Goal: Task Accomplishment & Management: Use online tool/utility

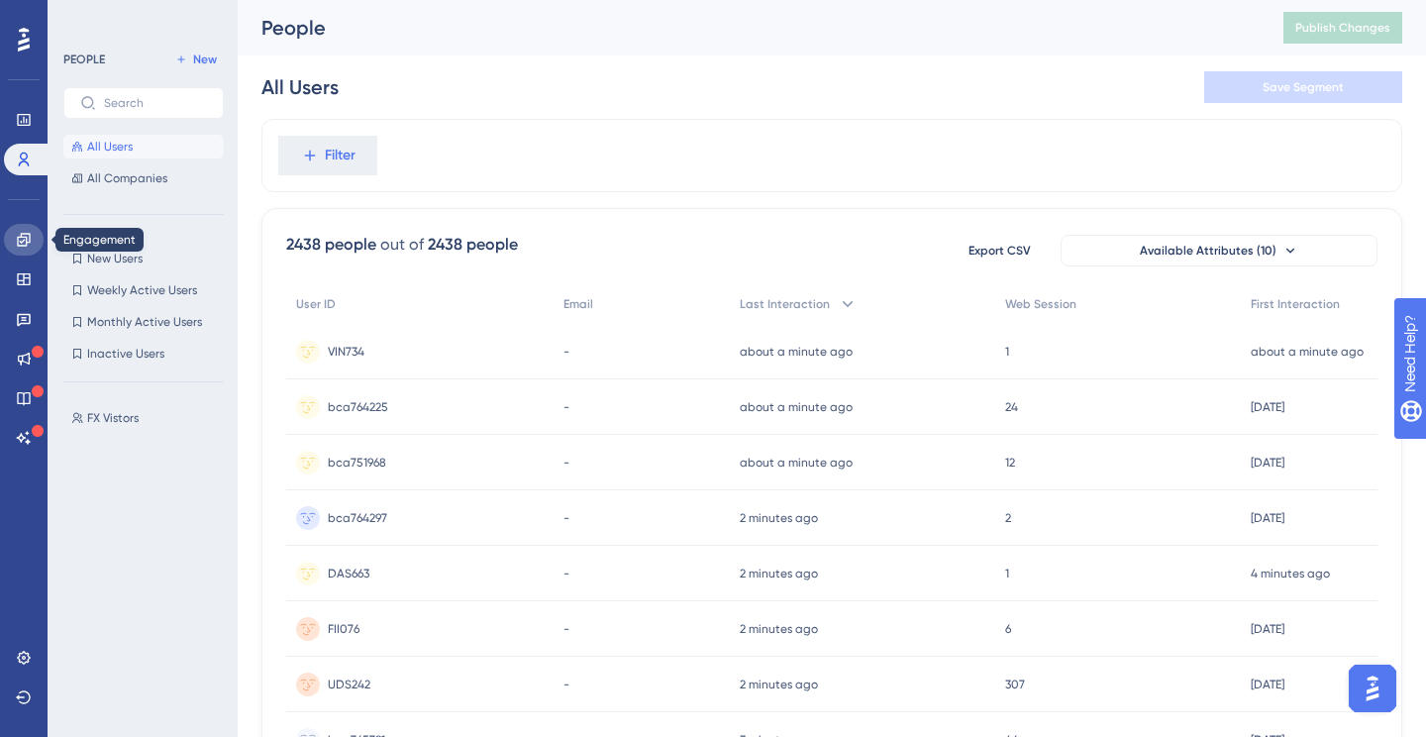
click at [23, 238] on icon at bounding box center [24, 240] width 16 height 16
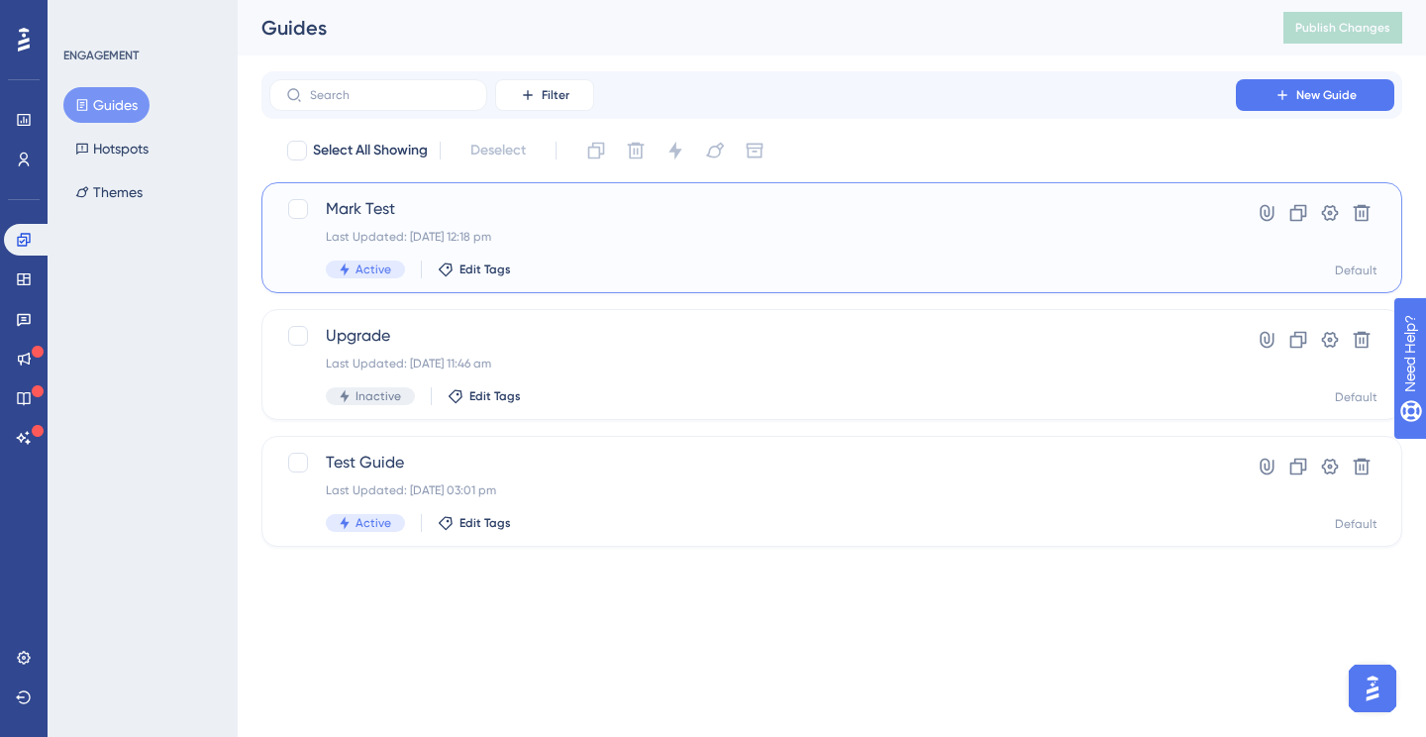
click at [541, 224] on div "Mark Test Last Updated: 11 Sept 2025 12:18 pm Active Edit Tags" at bounding box center [753, 237] width 854 height 81
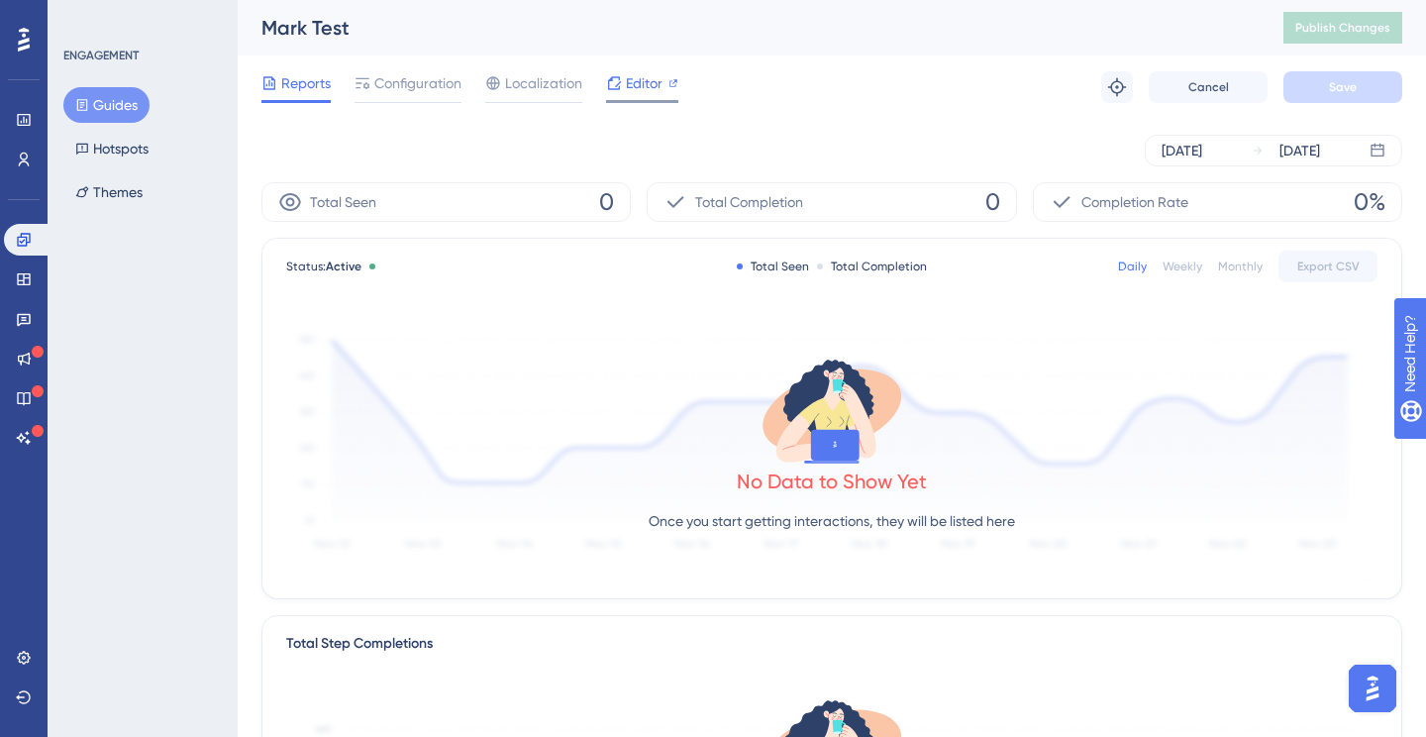
click at [643, 96] on div "Editor" at bounding box center [642, 87] width 72 height 32
click at [89, 175] on button "Themes" at bounding box center [108, 192] width 91 height 36
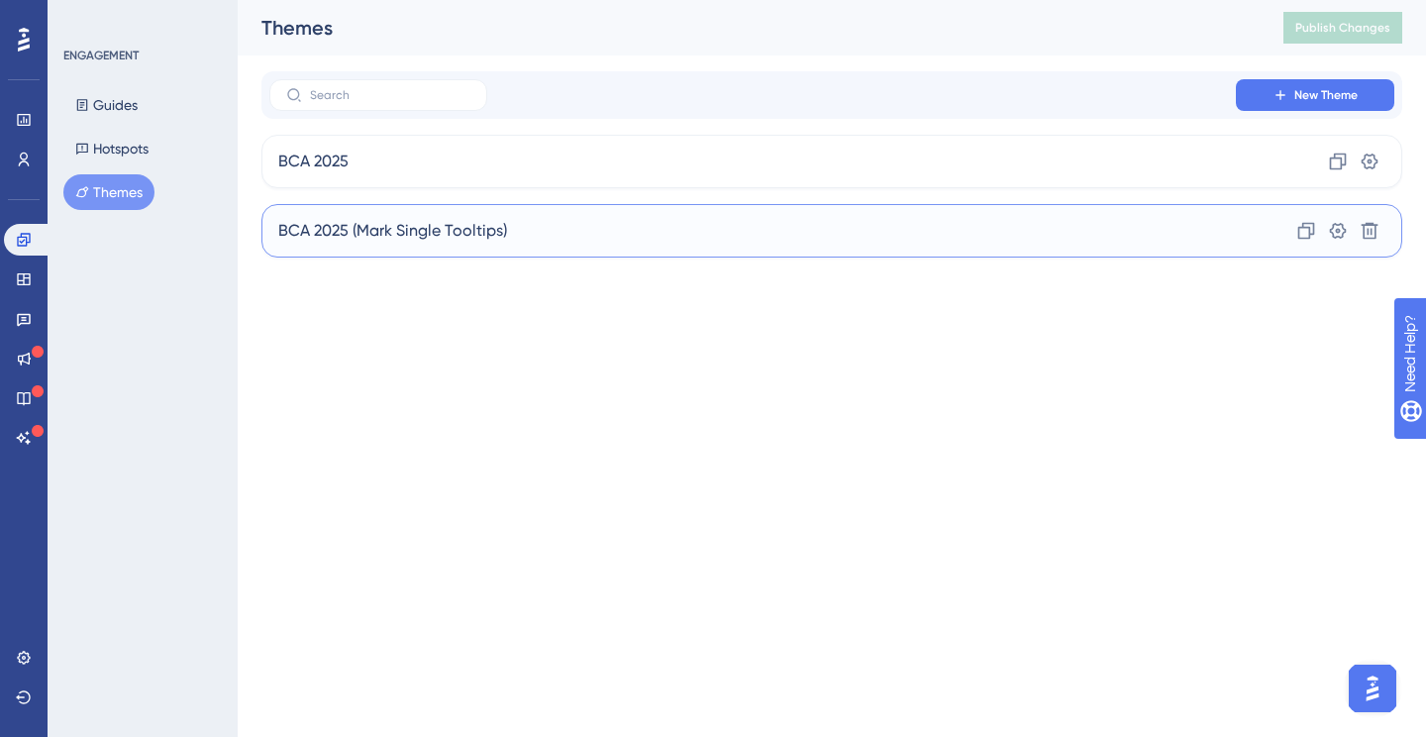
click at [538, 234] on div "BCA 2025 (Mark Single Tooltips) Clone Settings Delete" at bounding box center [831, 230] width 1141 height 53
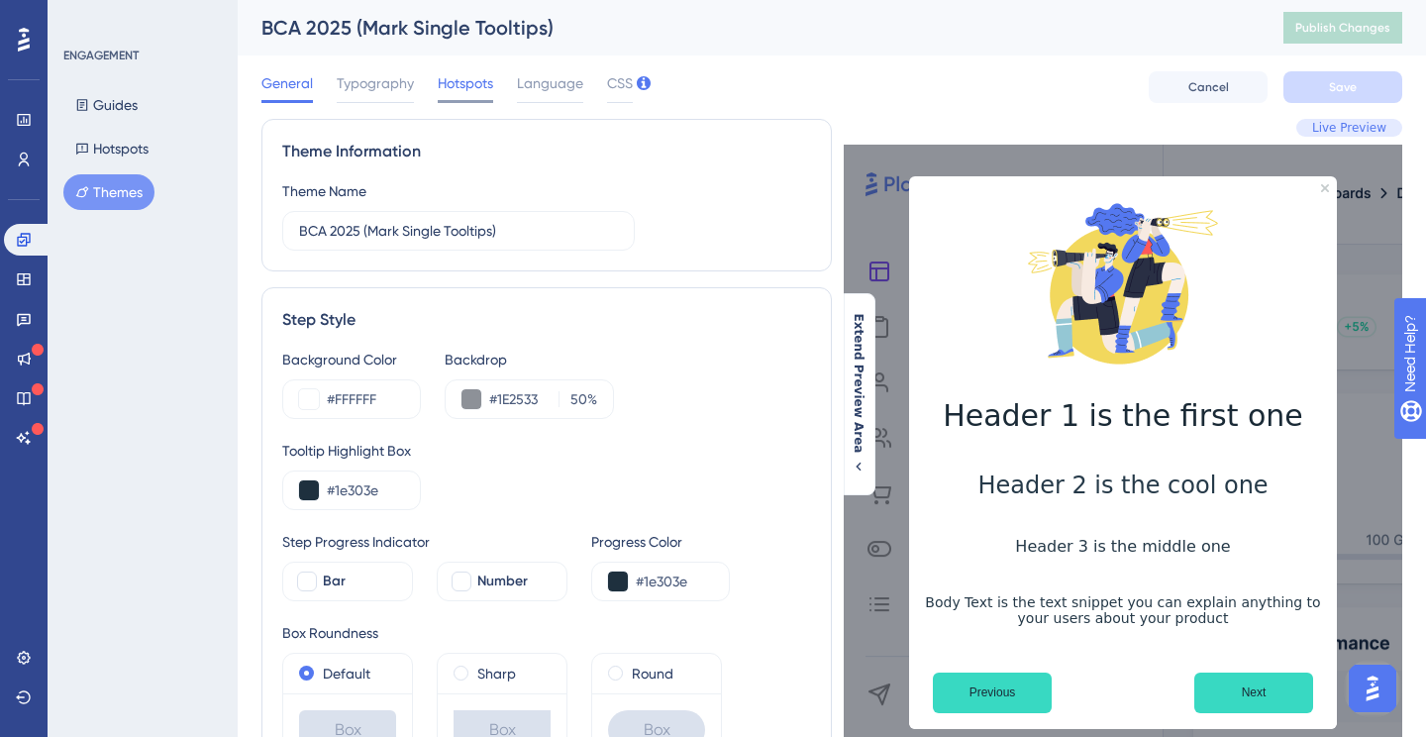
click at [456, 78] on span "Hotspots" at bounding box center [465, 83] width 55 height 24
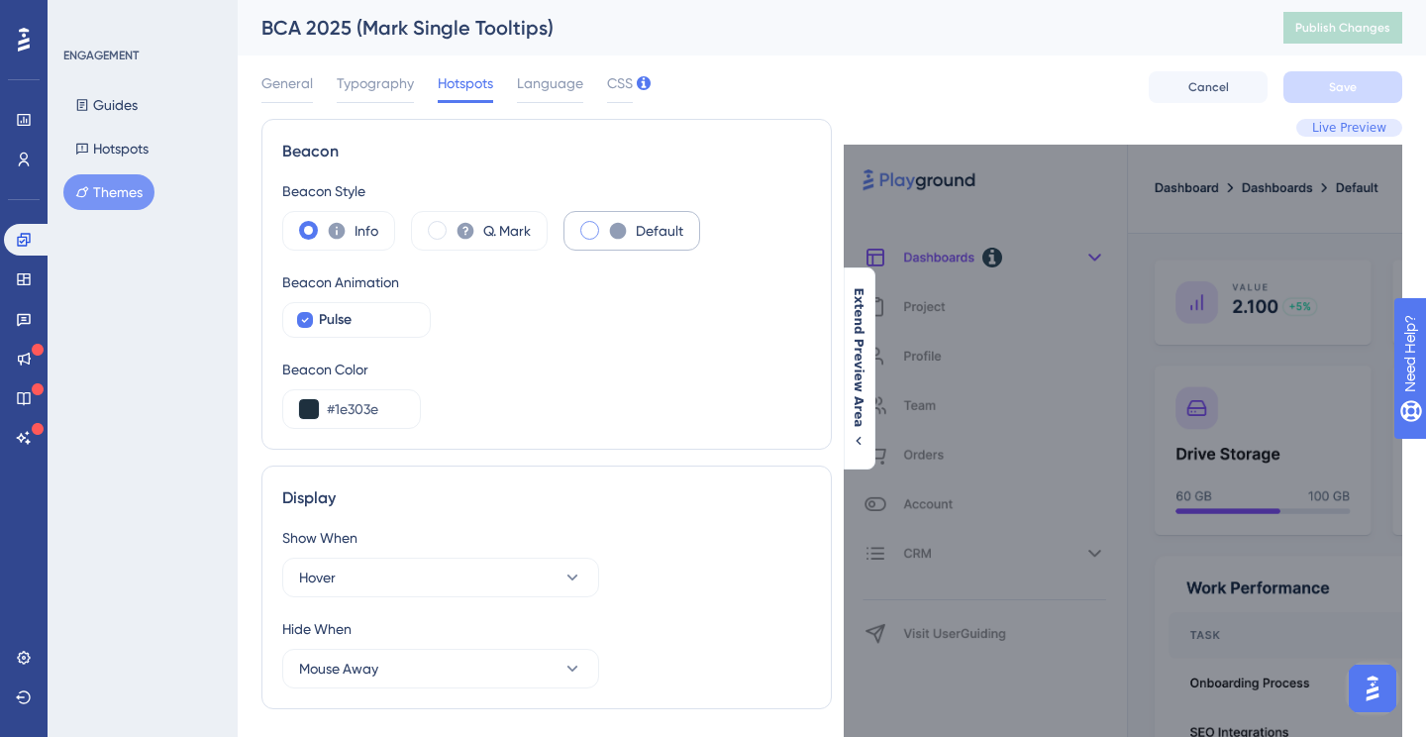
click at [591, 226] on span at bounding box center [589, 230] width 19 height 19
click at [605, 224] on input "radio" at bounding box center [605, 224] width 0 height 0
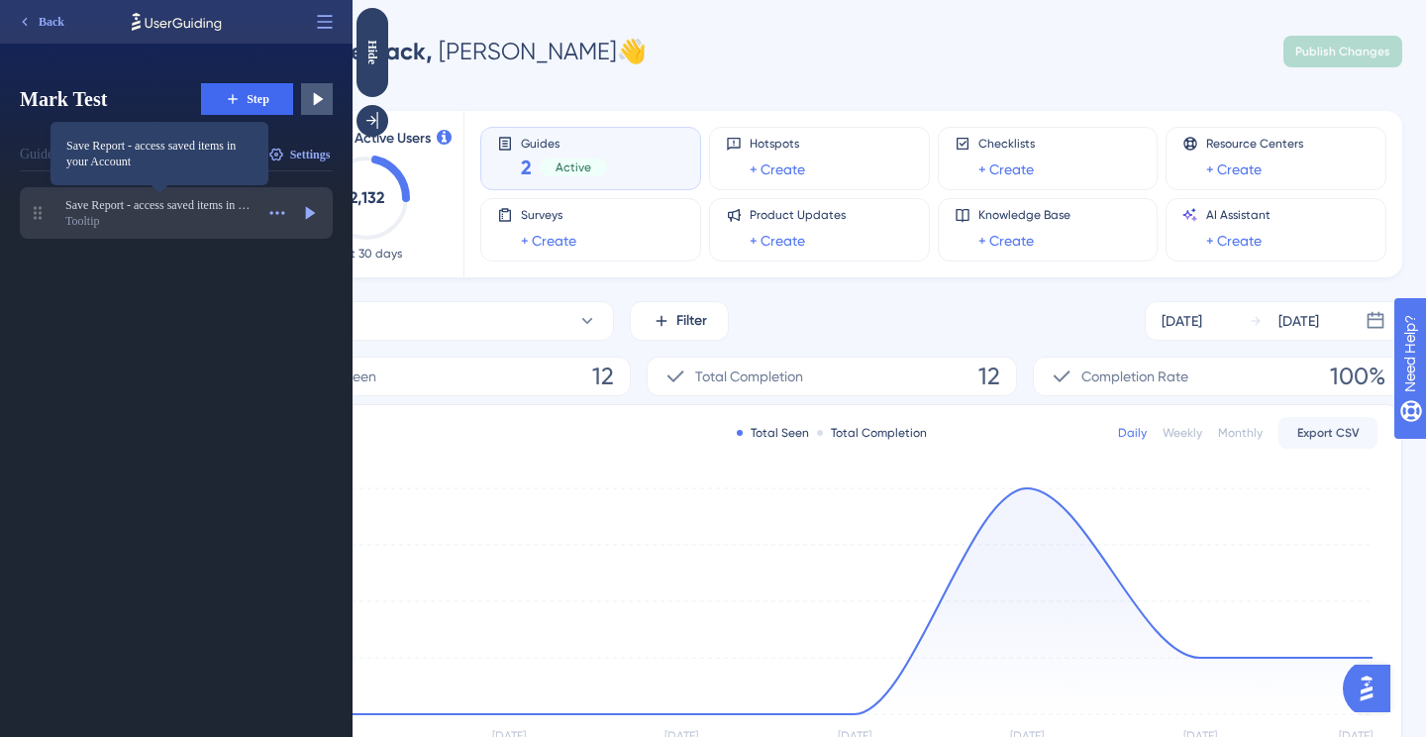
click at [219, 200] on span "Save Report - access saved items in your Account" at bounding box center [159, 205] width 188 height 16
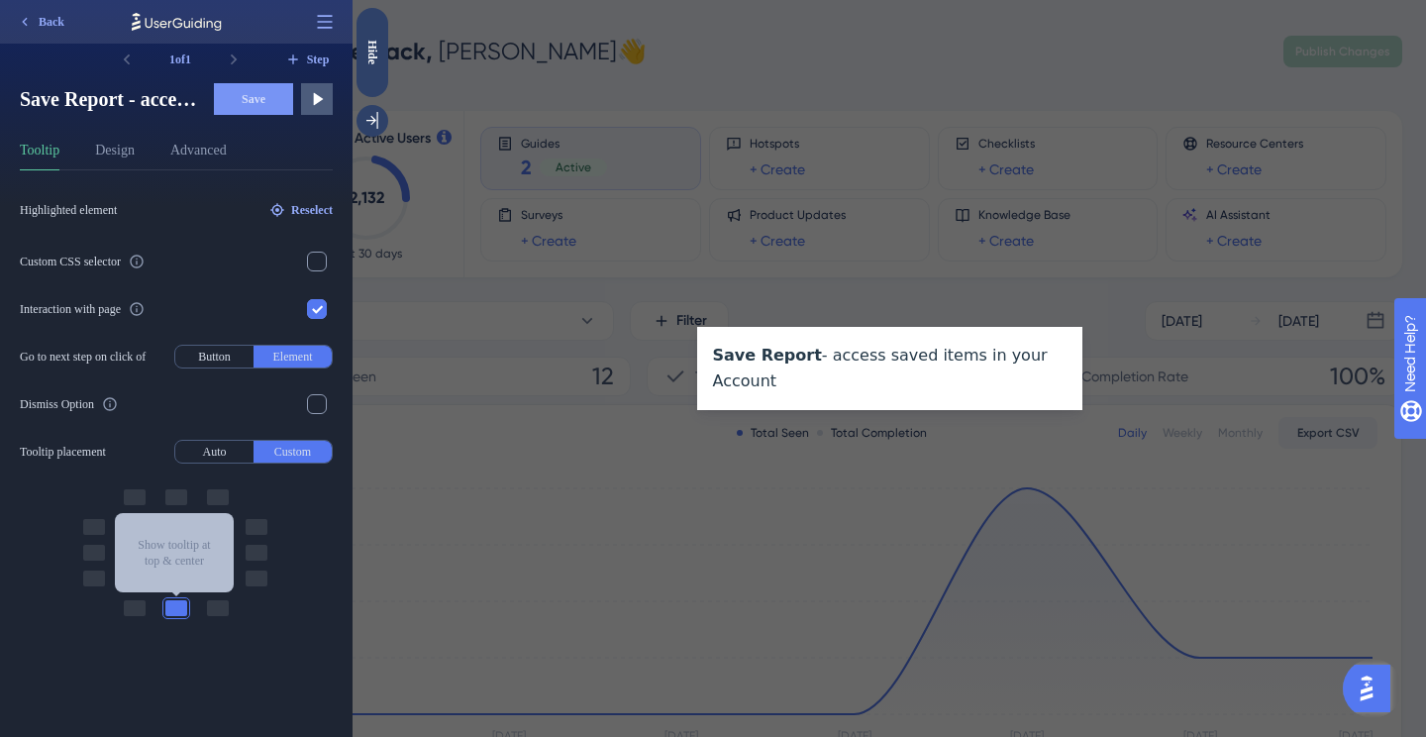
click at [146, 690] on div "Highlighted element Reselect Custom CSS selector Interaction with page Go to ne…" at bounding box center [184, 453] width 329 height 566
click at [145, 310] on icon at bounding box center [137, 309] width 16 height 16
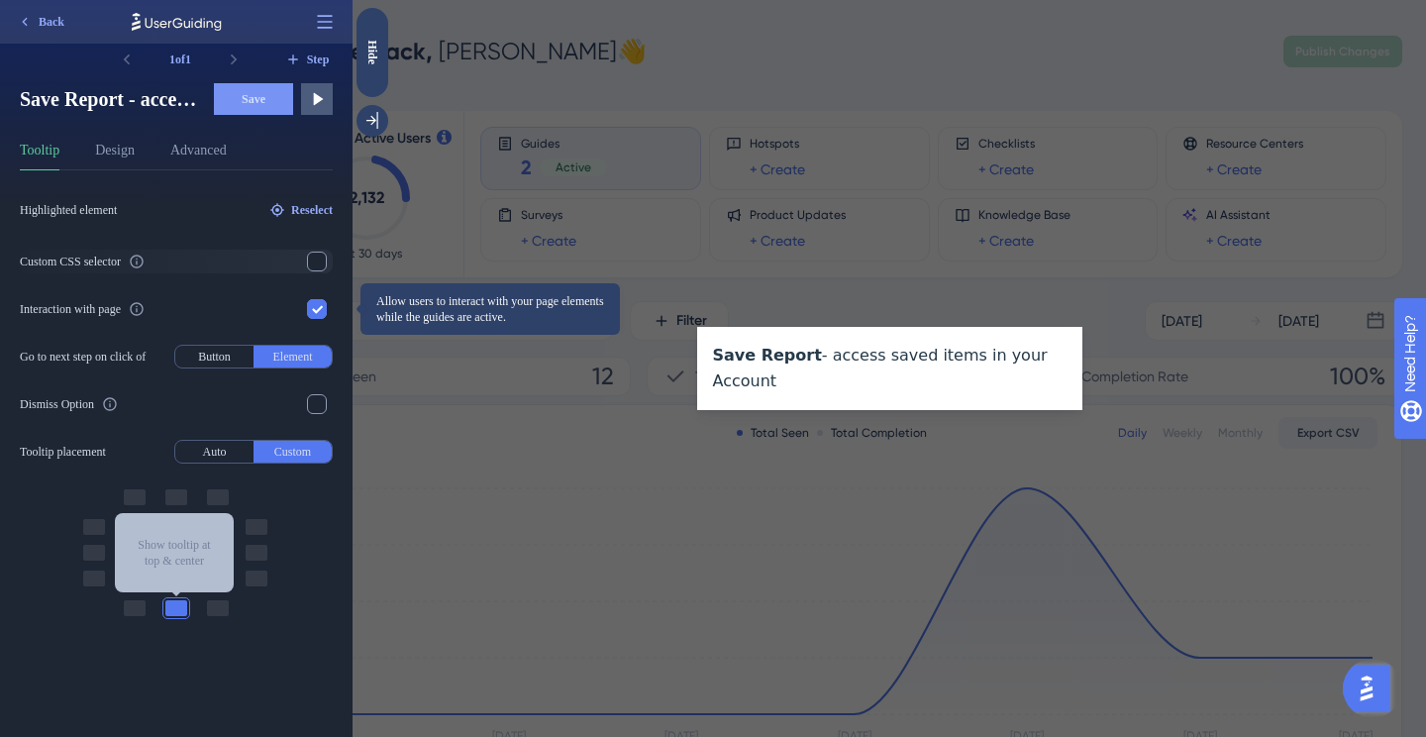
click at [143, 263] on icon at bounding box center [136, 261] width 13 height 13
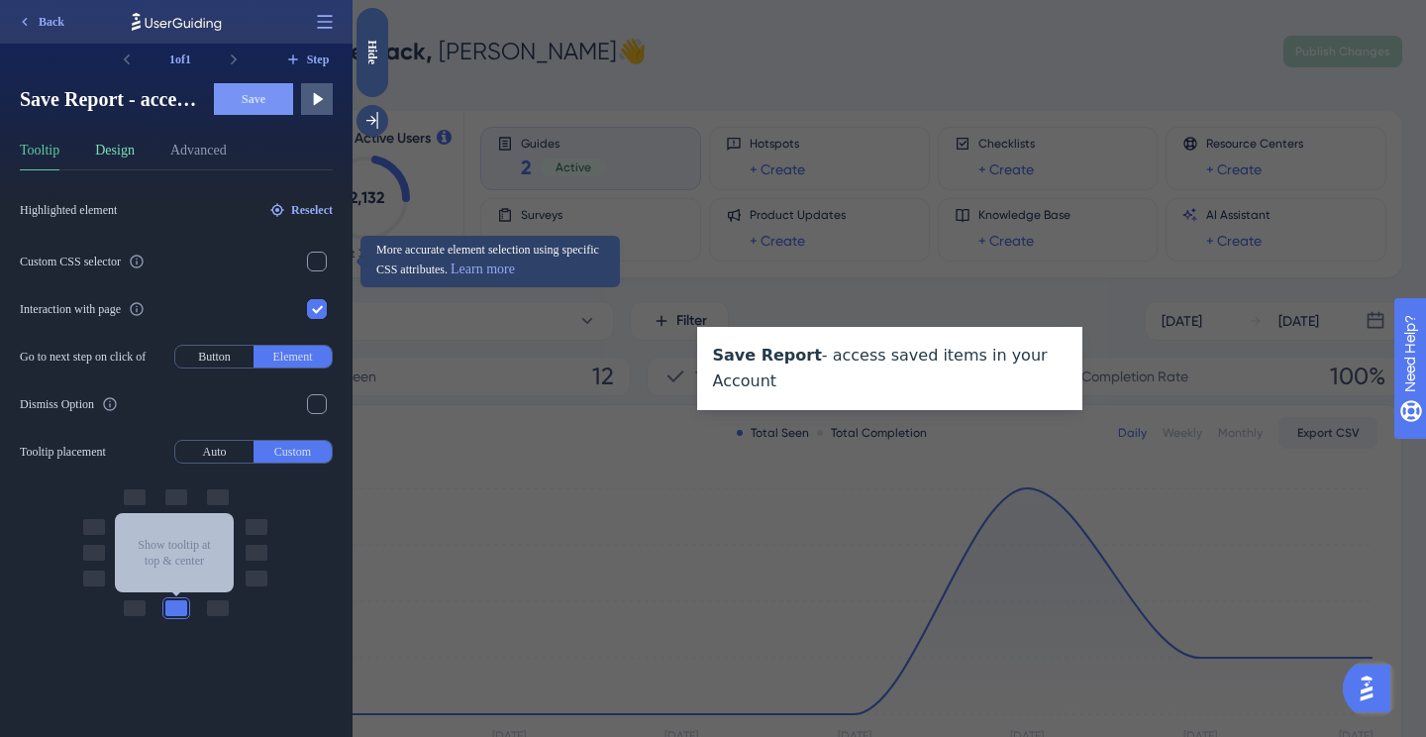
click at [120, 159] on button "Design" at bounding box center [115, 155] width 40 height 32
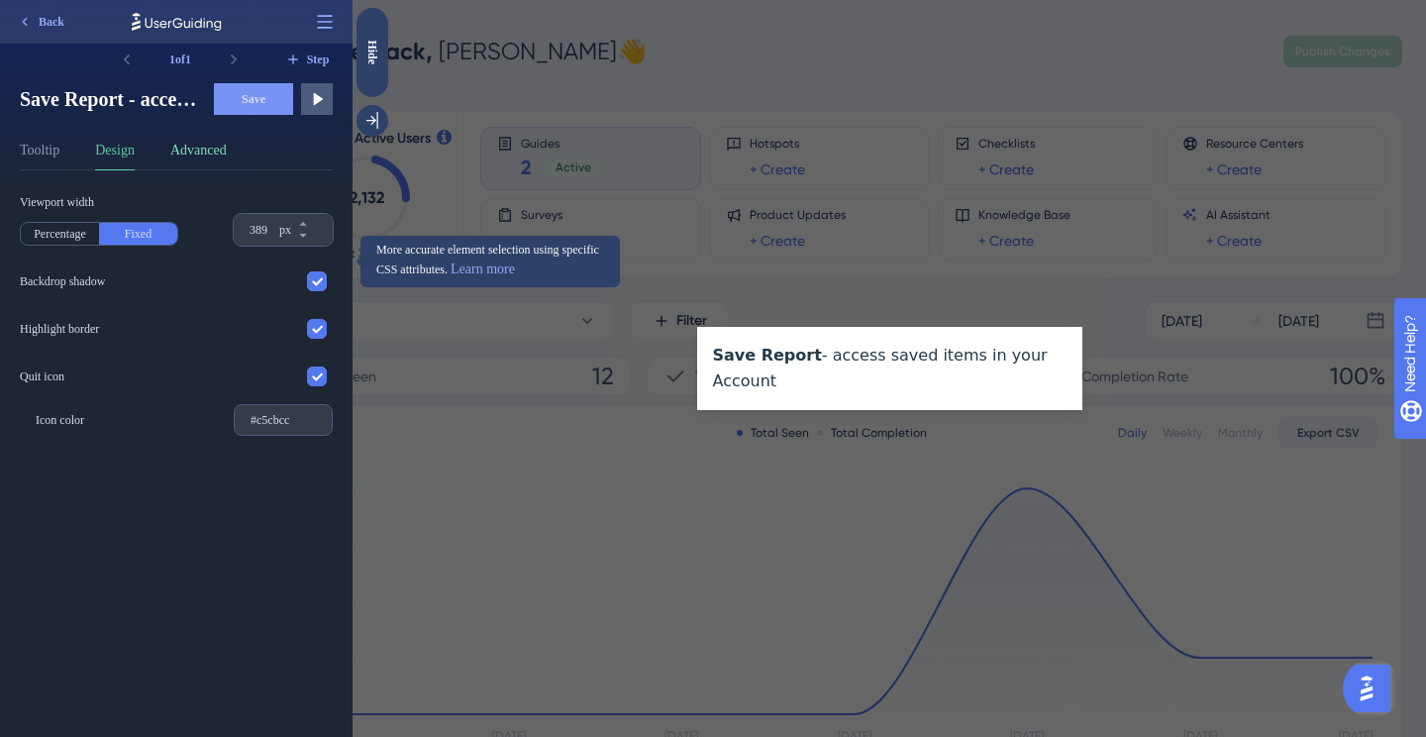
click at [211, 153] on button "Advanced" at bounding box center [198, 155] width 56 height 32
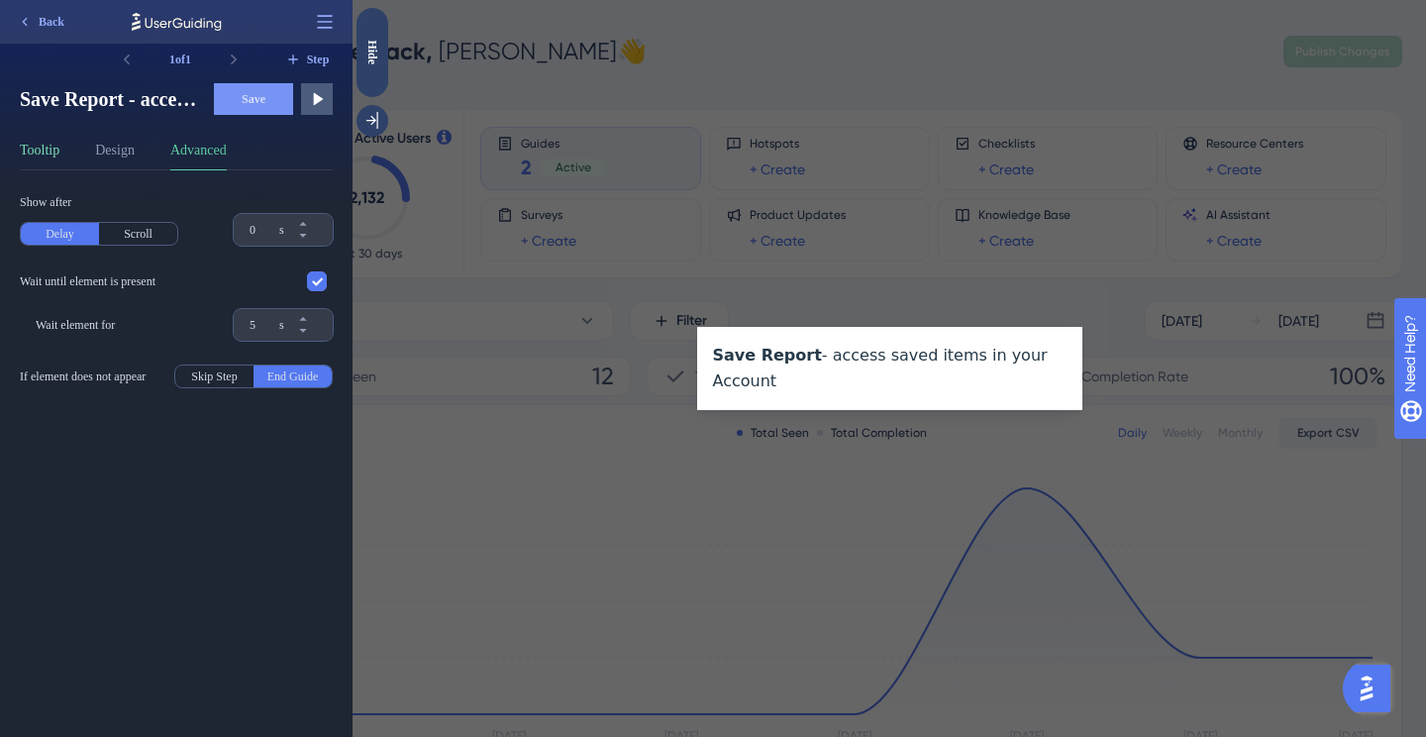
click at [30, 153] on button "Tooltip" at bounding box center [40, 155] width 40 height 32
